Goal: Find contact information: Obtain details needed to contact an individual or organization

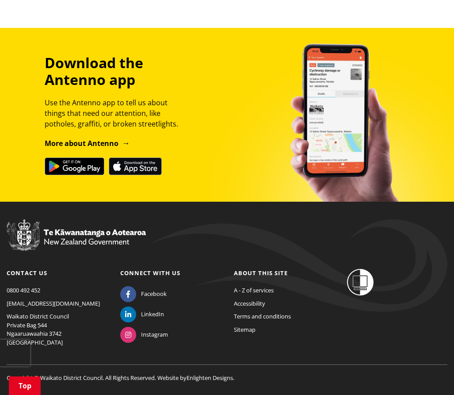
scroll to position [892, 0]
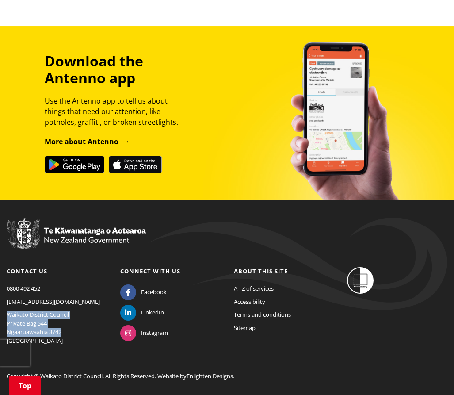
drag, startPoint x: 69, startPoint y: 312, endPoint x: -1, endPoint y: 297, distance: 71.9
copy p "Waikato District Council Private Bag 544 Ngaaruawaahia 3742"
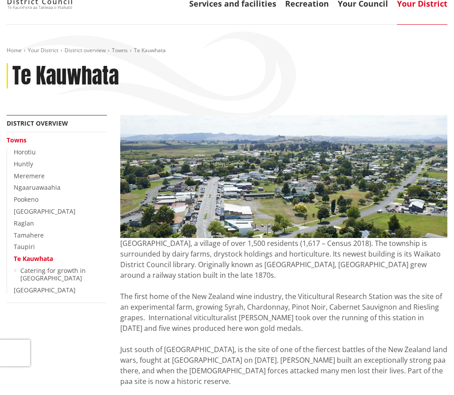
scroll to position [0, 0]
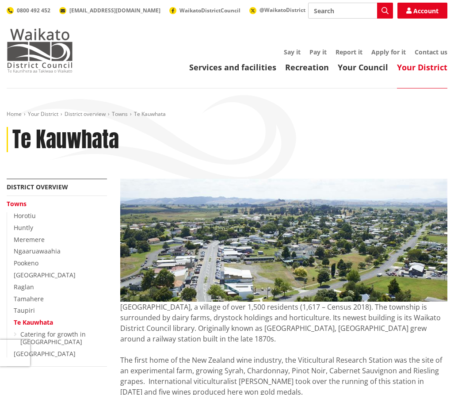
click at [26, 42] on img at bounding box center [40, 50] width 66 height 44
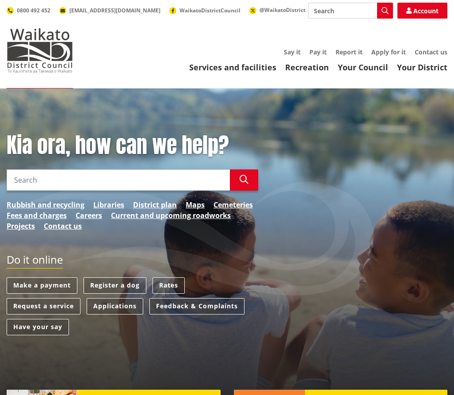
click at [61, 184] on input "Search" at bounding box center [118, 179] width 223 height 21
click at [227, 179] on input "property search" at bounding box center [118, 179] width 223 height 21
type input "property search"
click at [243, 179] on icon "button" at bounding box center [243, 179] width 9 height 9
click at [240, 180] on icon "button" at bounding box center [243, 179] width 9 height 9
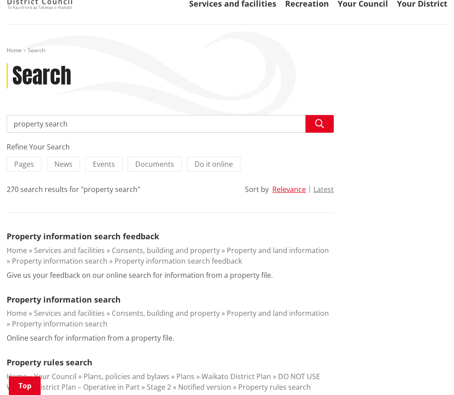
scroll to position [133, 0]
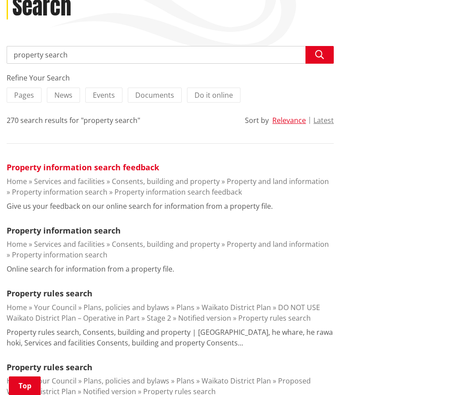
click at [75, 165] on link "Property information search feedback" at bounding box center [83, 167] width 152 height 11
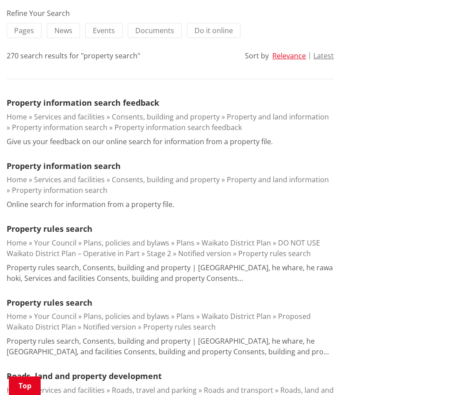
scroll to position [309, 0]
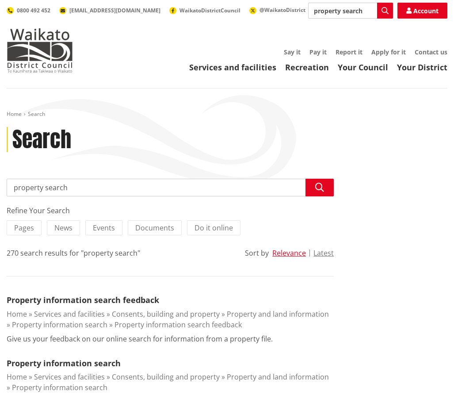
click at [93, 187] on input "property search" at bounding box center [170, 188] width 327 height 18
drag, startPoint x: 86, startPoint y: 189, endPoint x: 0, endPoint y: 190, distance: 86.6
type input "address"
click at [319, 184] on icon "button" at bounding box center [319, 187] width 9 height 9
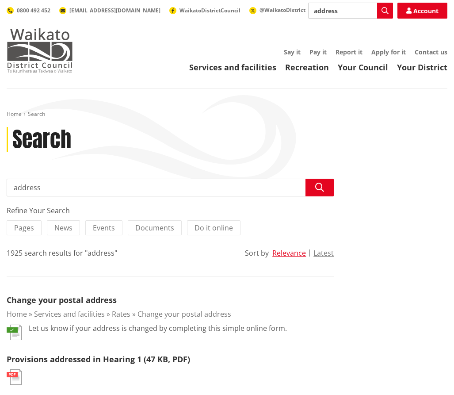
click at [49, 46] on img at bounding box center [40, 50] width 66 height 44
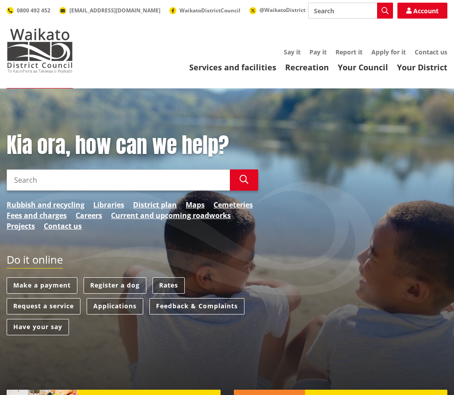
click at [168, 281] on link "Rates" at bounding box center [168, 285] width 32 height 16
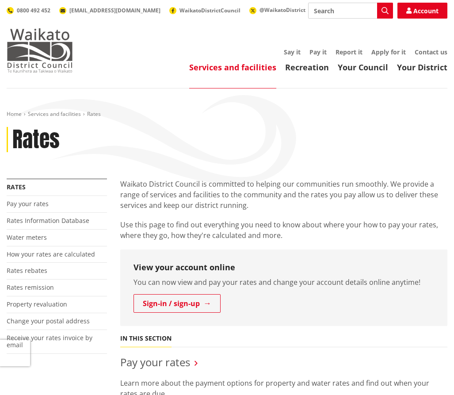
click at [33, 66] on img at bounding box center [40, 50] width 66 height 44
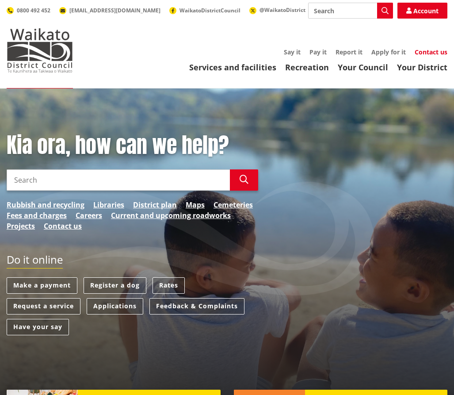
click at [438, 50] on link "Contact us" at bounding box center [430, 52] width 33 height 8
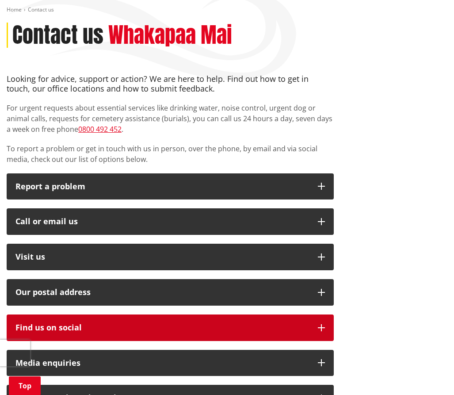
scroll to position [177, 0]
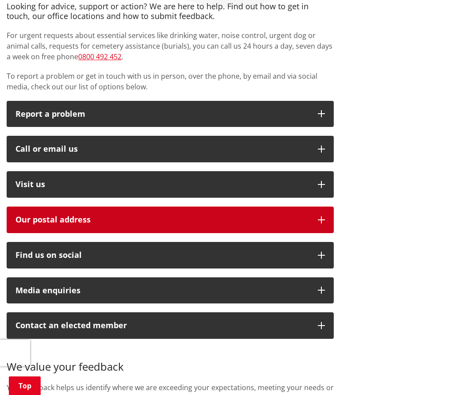
click at [204, 217] on h2 "Our postal address" at bounding box center [161, 219] width 293 height 9
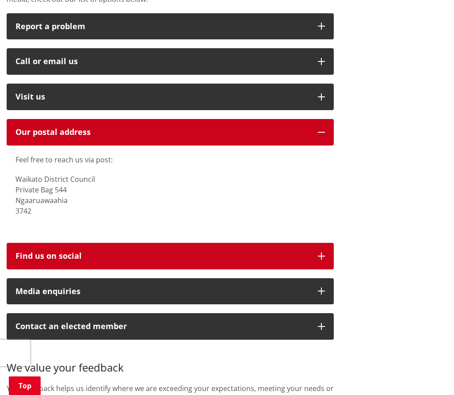
scroll to position [265, 0]
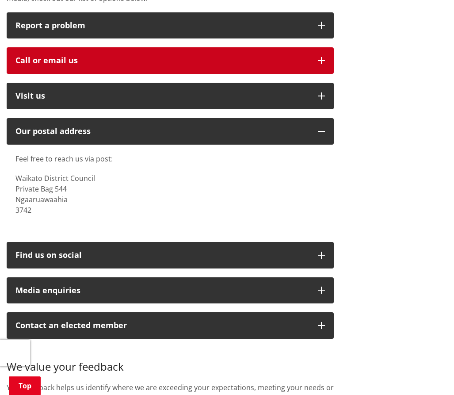
click at [131, 55] on button "Call or email us" at bounding box center [170, 60] width 327 height 27
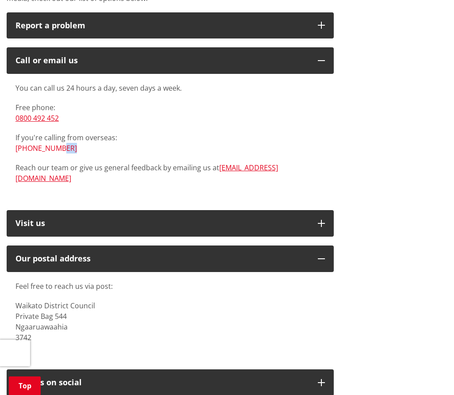
drag, startPoint x: 77, startPoint y: 148, endPoint x: 53, endPoint y: 149, distance: 24.8
click at [53, 149] on p "If you're calling from overseas: +64 7 824 8633" at bounding box center [169, 142] width 309 height 21
drag, startPoint x: 53, startPoint y: 149, endPoint x: 109, endPoint y: 120, distance: 63.4
click at [109, 120] on p "Free phone: 0800 492 452" at bounding box center [169, 112] width 309 height 21
drag, startPoint x: 79, startPoint y: 122, endPoint x: 14, endPoint y: 118, distance: 65.0
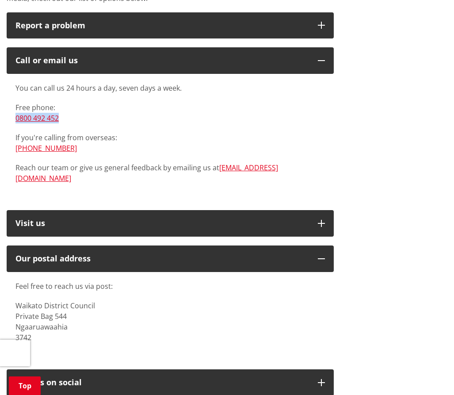
click at [14, 118] on div "You can call us 24 hours a day, seven days a week. Free phone: 0800 492 452 If …" at bounding box center [170, 137] width 327 height 127
copy link "0800 492 452"
drag, startPoint x: 292, startPoint y: 167, endPoint x: 219, endPoint y: 171, distance: 73.0
click at [219, 171] on p "Reach our team or give us general feedback by emailing us at info@waidc.govt.nz" at bounding box center [169, 172] width 309 height 21
copy link "[EMAIL_ADDRESS][DOMAIN_NAME]"
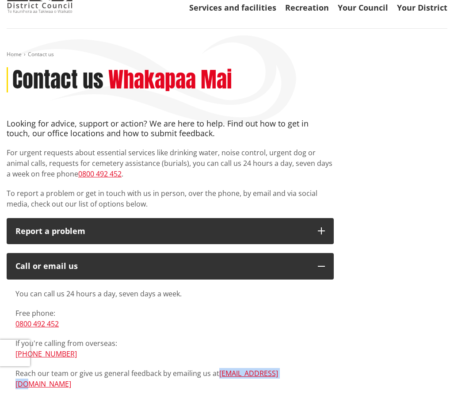
scroll to position [0, 0]
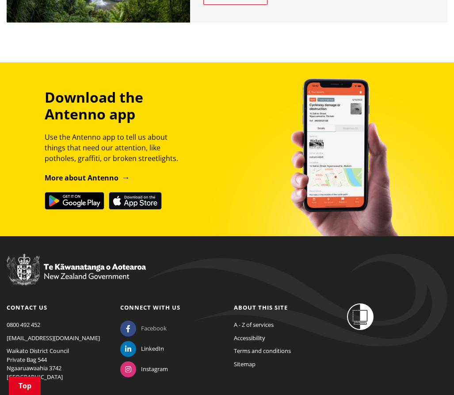
scroll to position [1007, 0]
